Goal: Entertainment & Leisure: Consume media (video, audio)

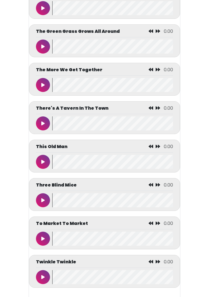
scroll to position [2458, 0]
click at [45, 131] on button at bounding box center [43, 124] width 14 height 14
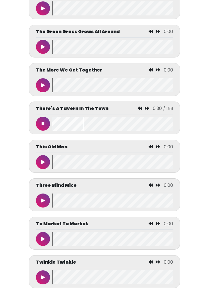
click at [139, 111] on icon at bounding box center [140, 108] width 4 height 4
click at [140, 111] on icon at bounding box center [140, 108] width 4 height 4
click at [42, 126] on icon at bounding box center [43, 124] width 3 height 4
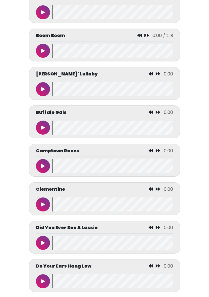
scroll to position [603, 0]
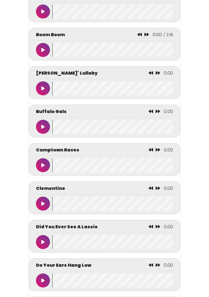
click at [43, 206] on icon at bounding box center [42, 204] width 3 height 4
click at [44, 209] on button at bounding box center [43, 204] width 14 height 14
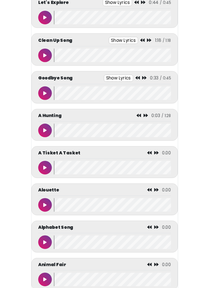
scroll to position [0, 0]
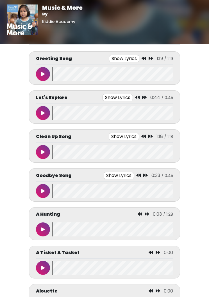
click at [42, 68] on button at bounding box center [43, 74] width 14 height 14
click at [40, 63] on div "Greeting Song Show Lyrics 1:15 / 1:19" at bounding box center [104, 60] width 137 height 10
click at [47, 79] on button at bounding box center [43, 74] width 14 height 14
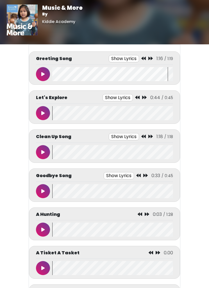
click at [45, 116] on button at bounding box center [43, 113] width 14 height 14
click at [39, 113] on button at bounding box center [43, 113] width 14 height 14
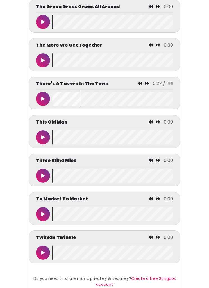
scroll to position [2483, 0]
click at [140, 86] on icon at bounding box center [140, 83] width 4 height 4
click at [139, 86] on icon at bounding box center [140, 83] width 4 height 4
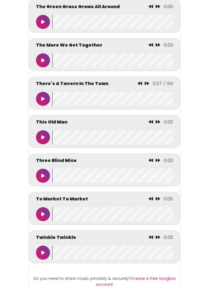
click at [44, 104] on button at bounding box center [43, 99] width 14 height 14
click at [36, 106] on button at bounding box center [43, 99] width 14 height 14
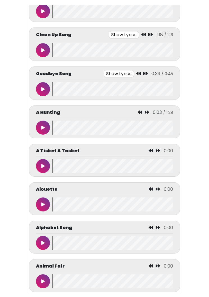
scroll to position [0, 0]
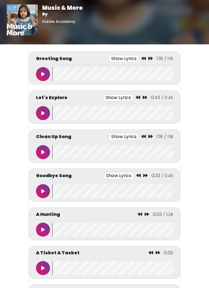
click at [45, 151] on button at bounding box center [43, 152] width 14 height 14
click at [44, 150] on button at bounding box center [43, 152] width 14 height 14
click at [45, 189] on button at bounding box center [43, 191] width 14 height 14
click at [44, 225] on button at bounding box center [43, 230] width 14 height 14
click at [42, 77] on button at bounding box center [43, 74] width 14 height 14
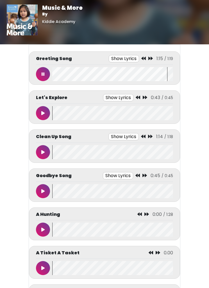
click at [46, 67] on div at bounding box center [44, 74] width 16 height 14
click at [42, 74] on icon at bounding box center [43, 74] width 3 height 4
click at [47, 114] on button at bounding box center [43, 113] width 14 height 14
click at [40, 148] on button at bounding box center [43, 152] width 14 height 14
click at [46, 107] on button at bounding box center [43, 113] width 14 height 14
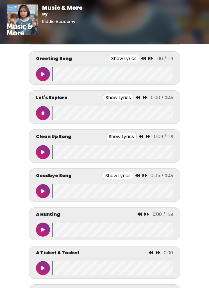
click at [45, 115] on button at bounding box center [43, 113] width 14 height 14
click at [42, 155] on button at bounding box center [43, 152] width 14 height 14
click at [42, 151] on icon at bounding box center [43, 152] width 3 height 4
click at [42, 191] on icon at bounding box center [42, 191] width 3 height 4
click at [40, 189] on button at bounding box center [43, 191] width 14 height 14
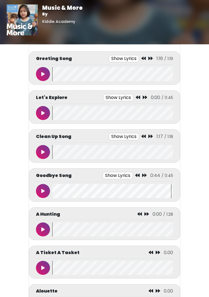
click at [39, 69] on button at bounding box center [43, 74] width 14 height 14
click at [43, 77] on button at bounding box center [43, 74] width 14 height 14
click at [41, 75] on button at bounding box center [43, 74] width 14 height 14
click at [45, 70] on button at bounding box center [43, 74] width 14 height 14
click at [44, 115] on icon at bounding box center [42, 113] width 3 height 4
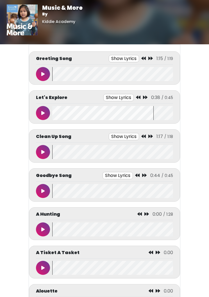
click at [45, 118] on button at bounding box center [43, 113] width 14 height 14
click at [42, 112] on icon at bounding box center [42, 113] width 3 height 4
click at [43, 111] on button at bounding box center [43, 113] width 14 height 14
click at [38, 118] on button at bounding box center [43, 113] width 14 height 14
click at [44, 156] on button at bounding box center [43, 152] width 14 height 14
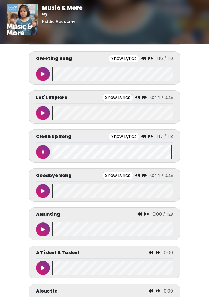
click at [48, 147] on button at bounding box center [43, 152] width 14 height 14
click at [48, 187] on button at bounding box center [43, 191] width 14 height 14
click at [40, 187] on button at bounding box center [43, 191] width 14 height 14
click at [45, 226] on button at bounding box center [43, 230] width 14 height 14
click at [42, 227] on button at bounding box center [43, 230] width 14 height 14
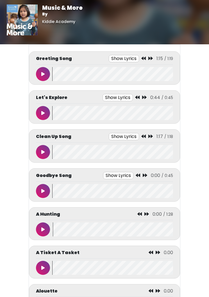
click at [44, 75] on icon at bounding box center [42, 74] width 3 height 4
click at [49, 70] on button at bounding box center [43, 74] width 14 height 14
click at [45, 119] on button at bounding box center [43, 113] width 14 height 14
click at [47, 112] on button at bounding box center [43, 113] width 14 height 14
click at [42, 190] on icon at bounding box center [42, 191] width 3 height 4
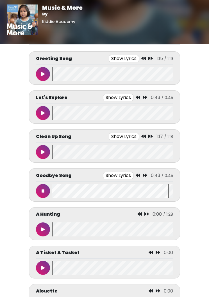
click at [36, 191] on button at bounding box center [43, 191] width 14 height 14
click at [42, 74] on icon at bounding box center [42, 74] width 3 height 4
click at [44, 69] on button at bounding box center [43, 74] width 14 height 14
click at [38, 112] on button at bounding box center [43, 113] width 14 height 14
click at [42, 109] on button at bounding box center [43, 113] width 14 height 14
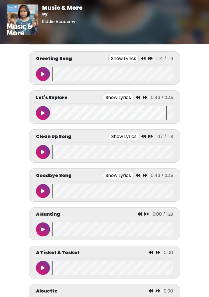
click at [42, 148] on button at bounding box center [43, 152] width 14 height 14
click at [43, 153] on icon at bounding box center [43, 152] width 3 height 4
click at [43, 191] on icon at bounding box center [42, 191] width 3 height 4
click at [46, 187] on button at bounding box center [43, 191] width 14 height 14
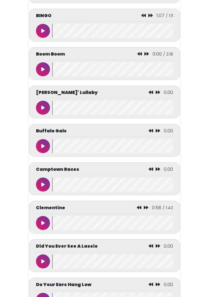
scroll to position [605, 0]
